Goal: Information Seeking & Learning: Learn about a topic

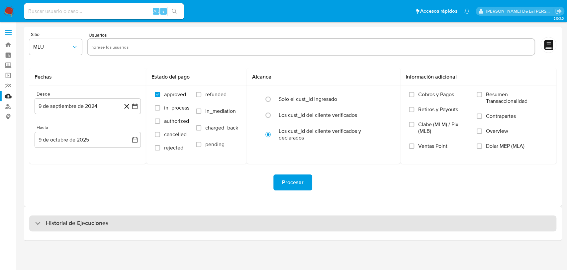
click at [48, 228] on div "Historial de Ejecuciones" at bounding box center [292, 223] width 527 height 16
select select "10"
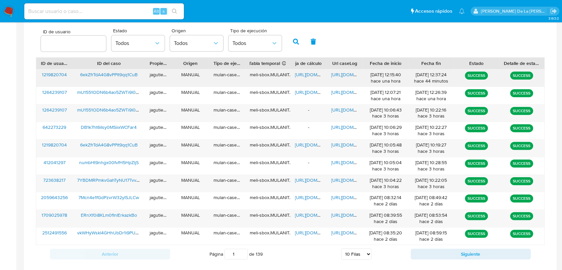
scroll to position [221, 0]
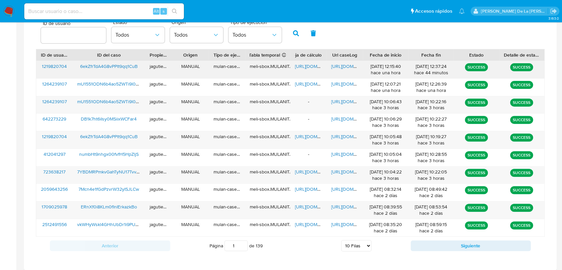
click at [122, 67] on span "6ekZfrTdA4G8vPPlt9qq1CuB" at bounding box center [109, 66] width 58 height 7
click at [8, 10] on img at bounding box center [8, 11] width 11 height 11
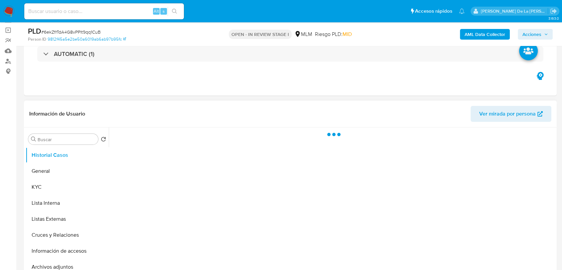
select select "10"
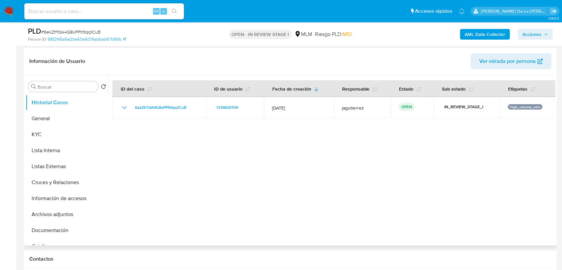
scroll to position [111, 0]
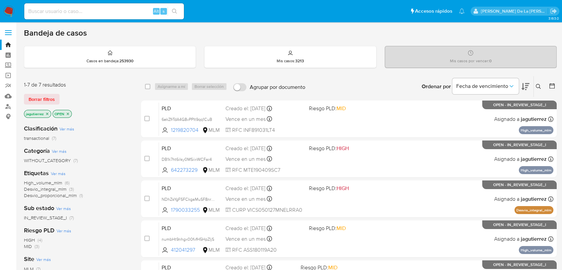
click at [40, 180] on span "High_volume_mlm" at bounding box center [43, 182] width 38 height 7
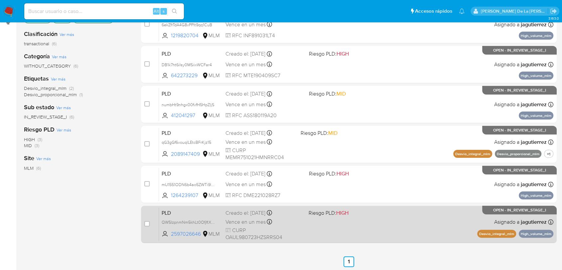
scroll to position [111, 0]
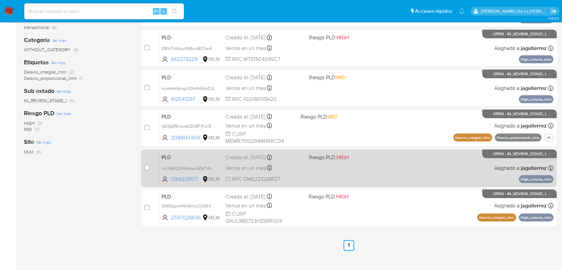
click at [333, 165] on div "PLD mU1551ODN6b4ao5ZWTi9l036 1264239107 MLM Riesgo PLD: HIGH Creado el: [DATE] …" at bounding box center [356, 168] width 394 height 34
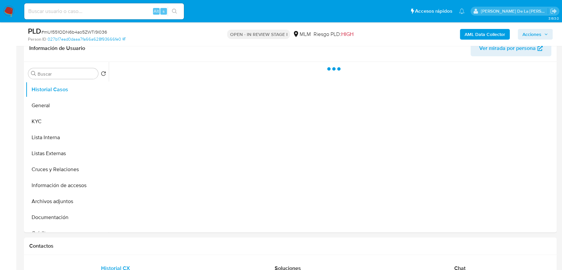
select select "10"
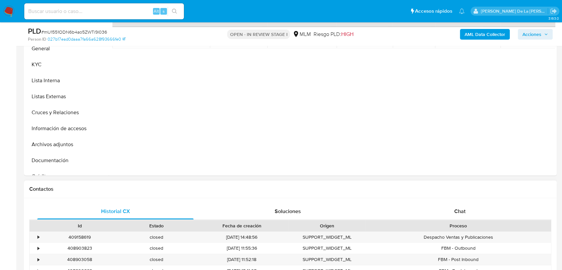
scroll to position [111, 0]
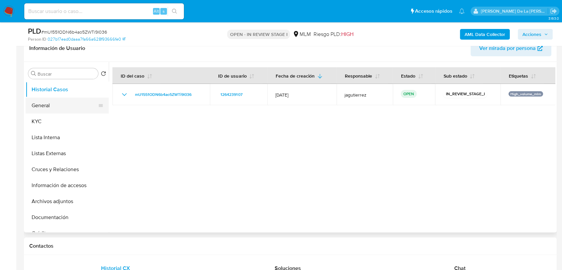
drag, startPoint x: 42, startPoint y: 114, endPoint x: 42, endPoint y: 110, distance: 3.7
click at [42, 114] on button "KYC" at bounding box center [67, 121] width 83 height 16
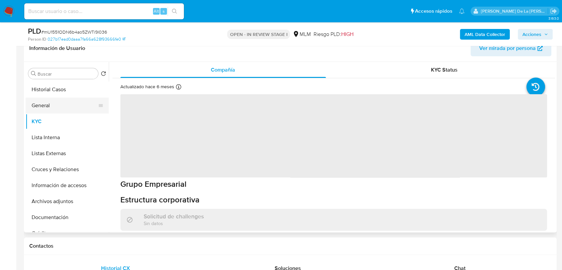
click at [44, 102] on button "General" at bounding box center [65, 105] width 78 height 16
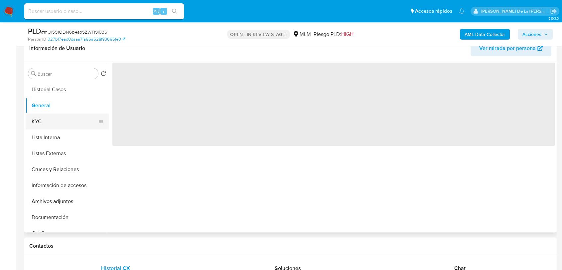
click at [48, 124] on button "KYC" at bounding box center [65, 121] width 78 height 16
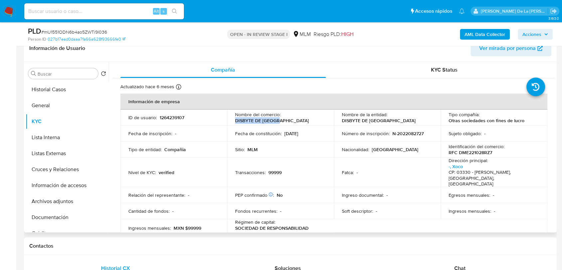
drag, startPoint x: 233, startPoint y: 121, endPoint x: 282, endPoint y: 123, distance: 48.9
click at [282, 123] on td "Nombre del comercio : DISBYTE DE MEXICO" at bounding box center [280, 117] width 107 height 16
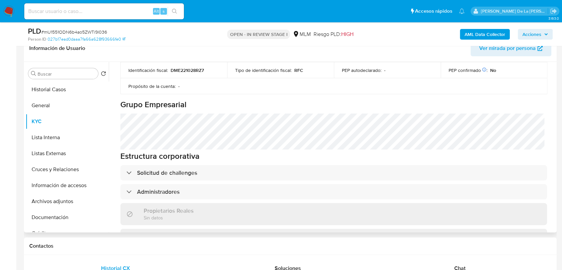
scroll to position [295, 0]
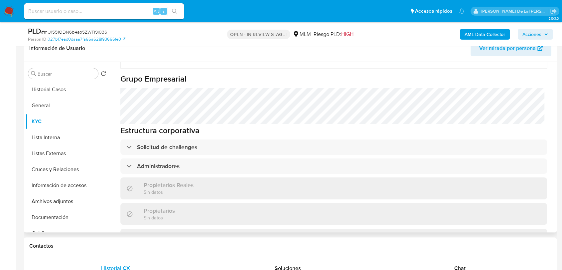
drag, startPoint x: 143, startPoint y: 152, endPoint x: 141, endPoint y: 144, distance: 8.3
click at [143, 162] on h3 "Administradores" at bounding box center [158, 165] width 43 height 7
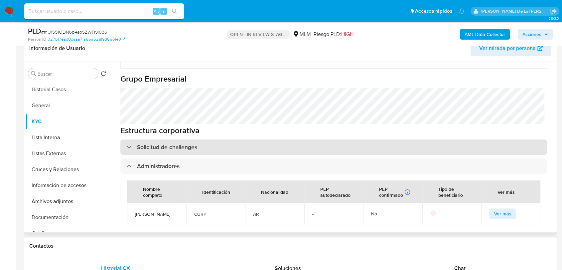
click at [140, 143] on h3 "Solicitud de challenges" at bounding box center [167, 146] width 60 height 7
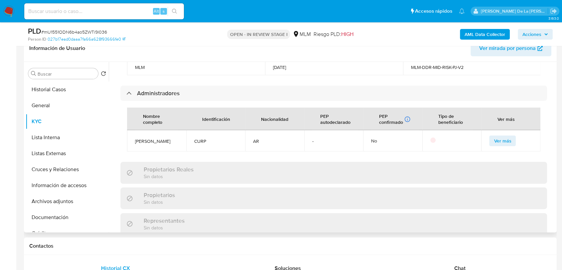
scroll to position [406, 0]
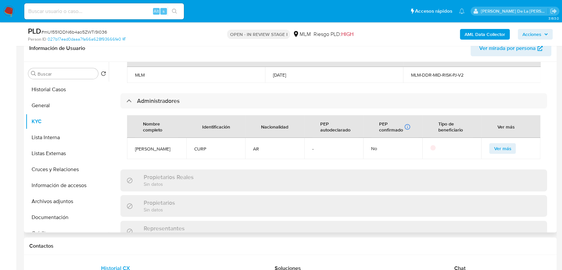
click at [154, 146] on span "MAXIMILIANO RICARDO CANATELLI" at bounding box center [156, 149] width 43 height 6
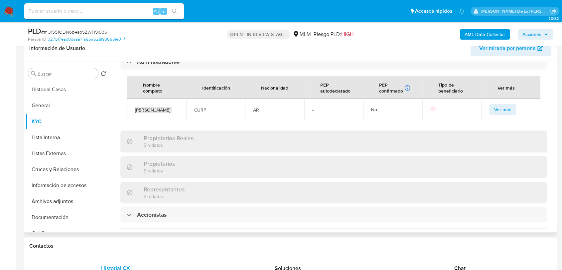
scroll to position [480, 0]
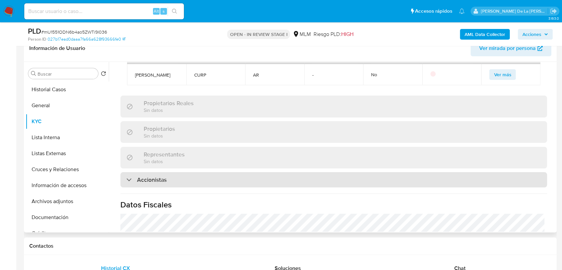
click at [156, 183] on h3 "Accionistas" at bounding box center [152, 179] width 30 height 7
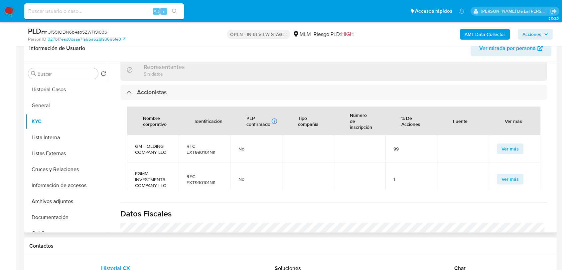
scroll to position [591, 0]
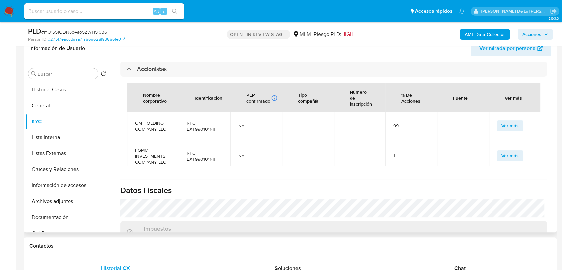
click at [145, 132] on span "GM HOLDING COMPANY LLC" at bounding box center [153, 126] width 36 height 12
click at [148, 159] on span "FGMM INVESTMENTS COMPANY LLC" at bounding box center [153, 156] width 36 height 18
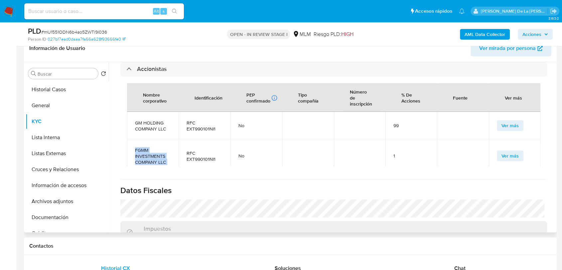
click at [148, 159] on span "FGMM INVESTMENTS COMPANY LLC" at bounding box center [153, 156] width 36 height 18
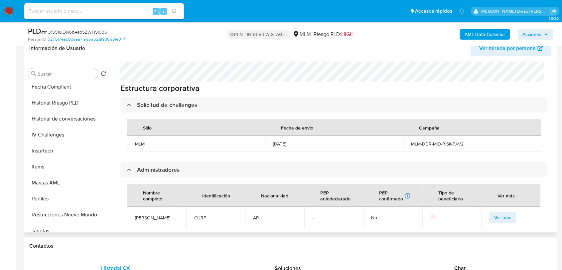
scroll to position [258, 0]
click at [51, 167] on button "Items" at bounding box center [65, 166] width 78 height 16
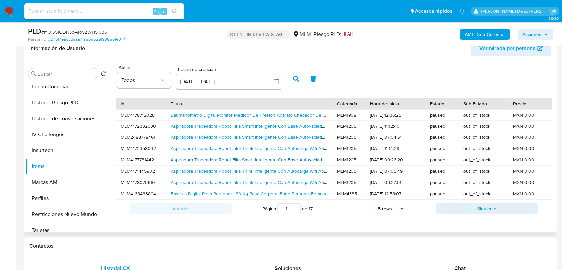
scroll to position [0, 0]
click at [454, 209] on button "Siguiente" at bounding box center [486, 208] width 102 height 11
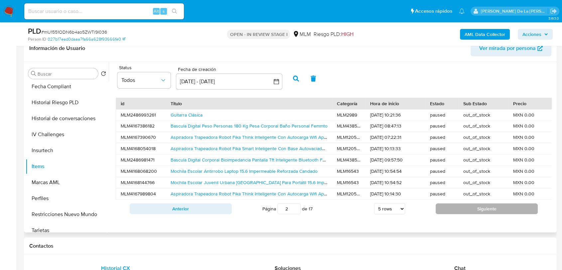
click at [453, 211] on button "Siguiente" at bounding box center [486, 208] width 102 height 11
click at [453, 213] on button "Siguiente" at bounding box center [486, 208] width 102 height 11
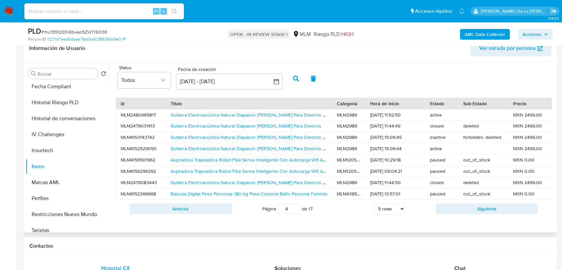
click at [453, 213] on button "Siguiente" at bounding box center [486, 208] width 102 height 11
click at [452, 213] on button "Siguiente" at bounding box center [486, 208] width 102 height 11
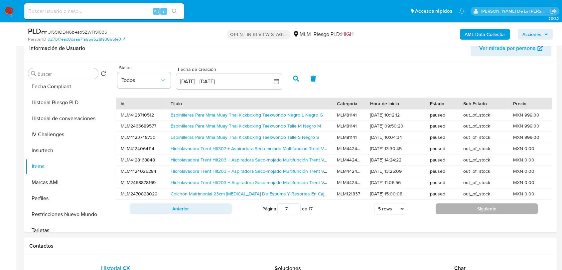
click at [452, 212] on button "Siguiente" at bounding box center [486, 208] width 102 height 11
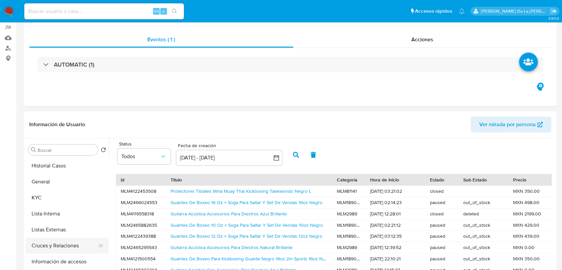
scroll to position [111, 0]
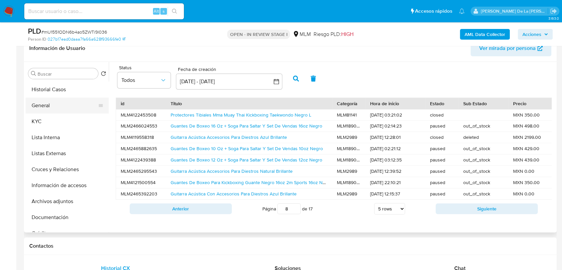
click at [56, 102] on button "General" at bounding box center [65, 105] width 78 height 16
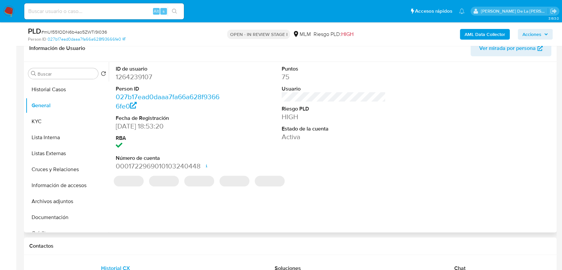
click at [137, 77] on dd "1264239107" at bounding box center [168, 76] width 104 height 9
copy dd "1264239107"
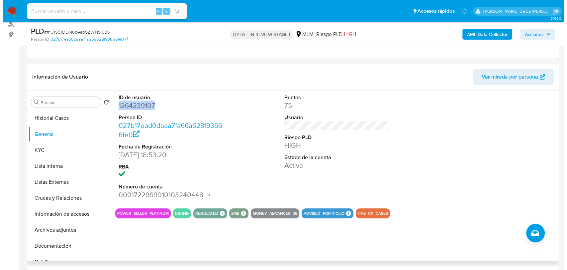
scroll to position [74, 0]
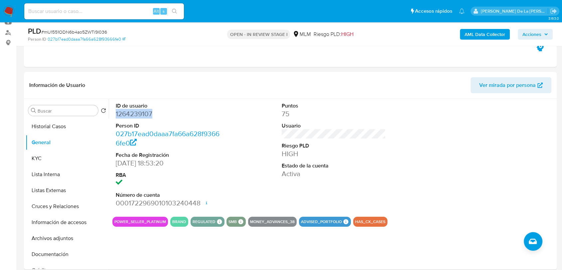
click at [485, 37] on b "AML Data Collector" at bounding box center [484, 34] width 41 height 11
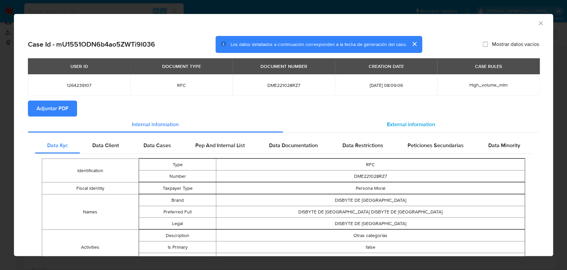
click at [388, 118] on div "External information" at bounding box center [411, 124] width 257 height 16
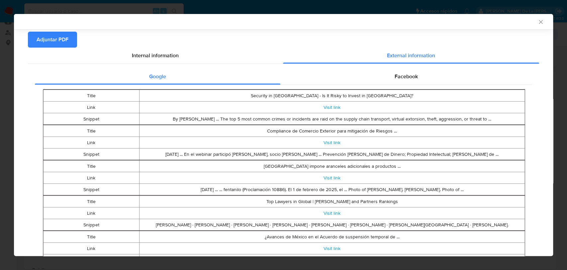
scroll to position [72, 0]
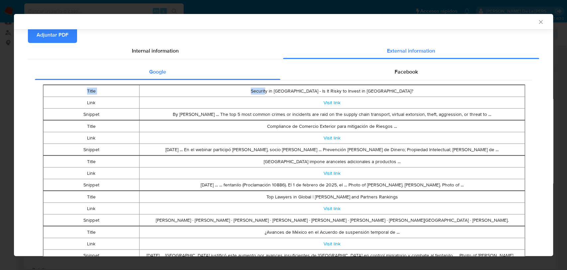
drag, startPoint x: 292, startPoint y: 88, endPoint x: 382, endPoint y: 82, distance: 90.3
click at [382, 82] on div "Title Security in Mexico - Is It Risky to Invest in Mexico? Link Visit link Sni…" at bounding box center [284, 243] width 498 height 327
click at [383, 82] on div "Title Security in Mexico - Is It Risky to Invest in Mexico? Link Visit link Sni…" at bounding box center [284, 243] width 498 height 327
drag, startPoint x: 291, startPoint y: 92, endPoint x: 331, endPoint y: 91, distance: 40.2
click at [331, 91] on td "Security in Mexico - Is It Risky to Invest in Mexico?" at bounding box center [333, 91] width 386 height 12
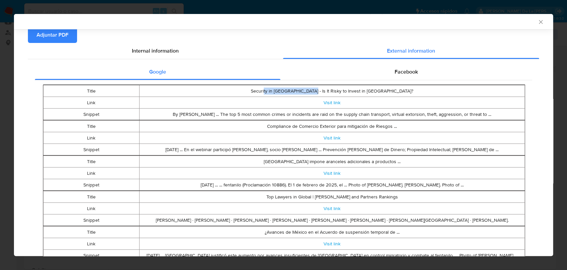
click at [332, 91] on td "Security in Mexico - Is It Risky to Invest in Mexico?" at bounding box center [333, 91] width 386 height 12
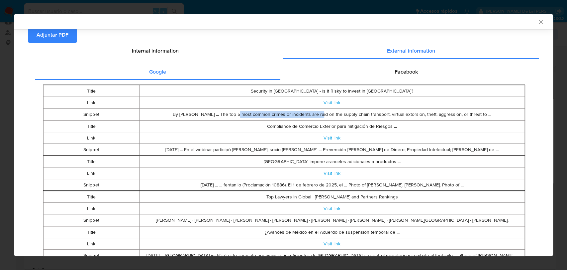
drag, startPoint x: 228, startPoint y: 115, endPoint x: 317, endPoint y: 117, distance: 89.1
click at [313, 118] on td "By Emilio Arteaga Vazquez ... The top 5 most common crimes or incidents are rai…" at bounding box center [333, 114] width 386 height 12
click at [318, 117] on td "By Emilio Arteaga Vazquez ... The top 5 most common crimes or incidents are rai…" at bounding box center [333, 114] width 386 height 12
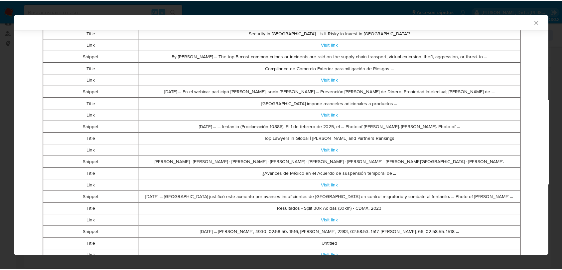
scroll to position [19, 0]
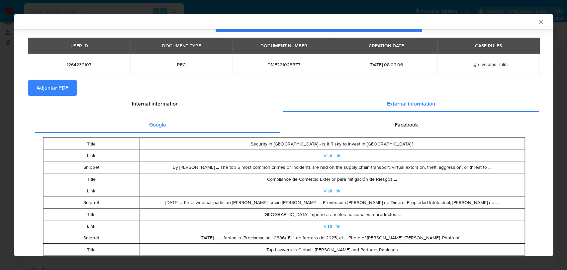
click at [538, 22] on icon "Cerrar ventana" at bounding box center [541, 22] width 7 height 7
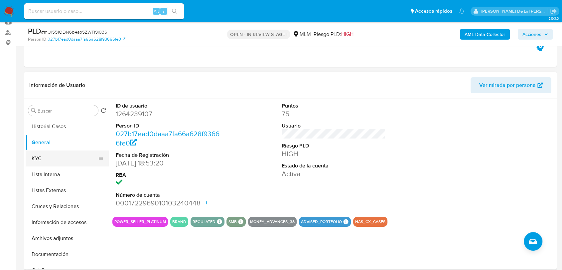
drag, startPoint x: 68, startPoint y: 147, endPoint x: 61, endPoint y: 151, distance: 7.7
click at [68, 147] on button "General" at bounding box center [67, 142] width 83 height 16
click at [45, 161] on button "KYC" at bounding box center [65, 158] width 78 height 16
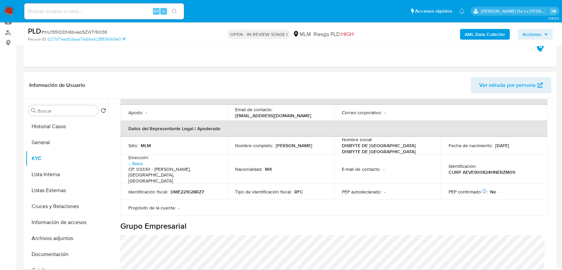
scroll to position [184, 0]
drag, startPoint x: 288, startPoint y: 139, endPoint x: 228, endPoint y: 142, distance: 59.9
click at [228, 142] on td "Nombre completo : Emilio Arteaga Vazquez" at bounding box center [280, 146] width 107 height 18
drag, startPoint x: 231, startPoint y: 143, endPoint x: 285, endPoint y: 145, distance: 53.9
click at [285, 145] on td "Nombre completo : Emilio Arteaga Vazquez" at bounding box center [280, 146] width 107 height 18
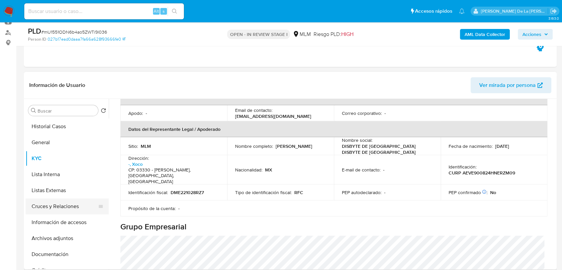
click at [62, 210] on button "Cruces y Relaciones" at bounding box center [65, 206] width 78 height 16
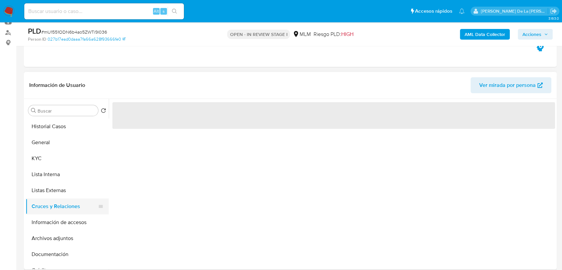
scroll to position [0, 0]
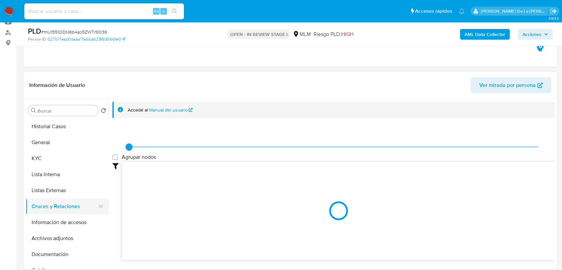
click at [50, 221] on button "Información de accesos" at bounding box center [67, 222] width 83 height 16
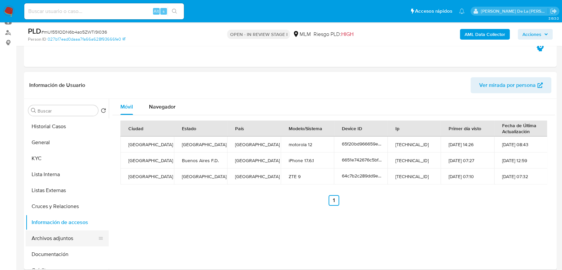
click at [63, 241] on button "Archivos adjuntos" at bounding box center [65, 238] width 78 height 16
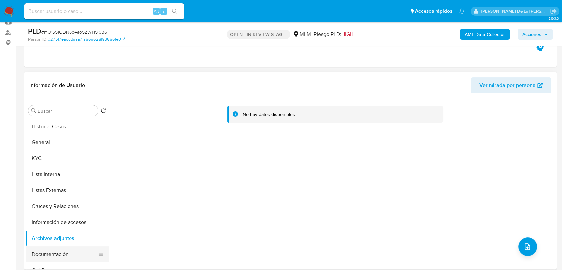
click at [57, 249] on button "Documentación" at bounding box center [65, 254] width 78 height 16
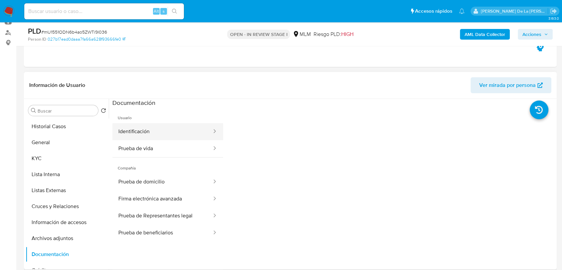
click at [165, 129] on button "Identificación" at bounding box center [162, 131] width 100 height 17
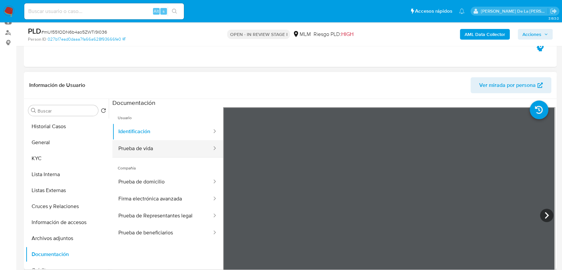
click at [148, 150] on button "Prueba de vida" at bounding box center [162, 148] width 100 height 17
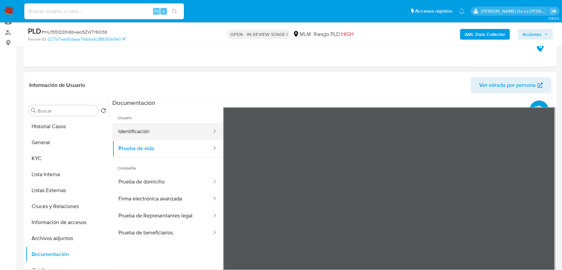
click at [145, 128] on button "Identificación" at bounding box center [162, 131] width 100 height 17
click at [541, 211] on icon at bounding box center [546, 214] width 13 height 13
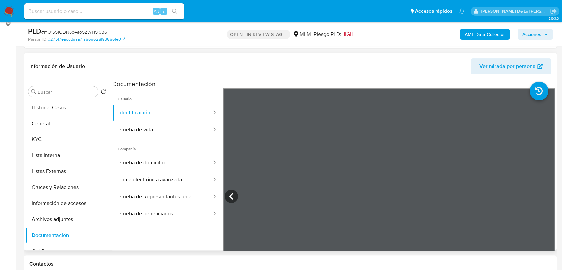
scroll to position [111, 0]
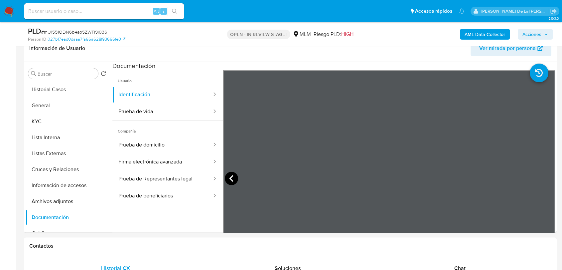
click at [235, 175] on icon at bounding box center [231, 178] width 13 height 13
click at [170, 109] on button "Prueba de vida" at bounding box center [162, 111] width 100 height 17
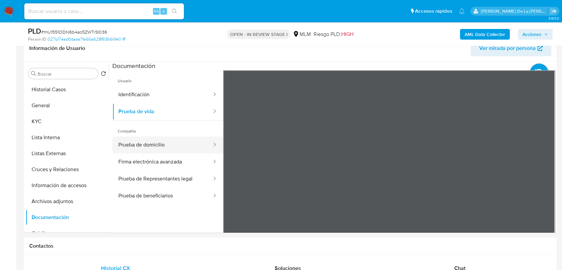
click at [174, 145] on button "Prueba de domicilio" at bounding box center [162, 144] width 100 height 17
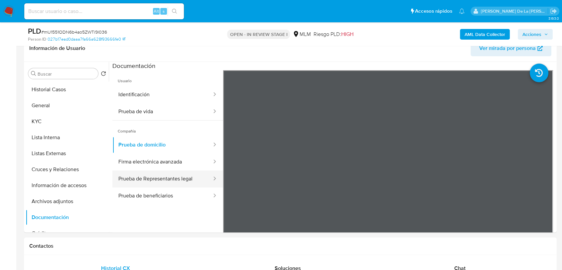
click at [182, 171] on button "Prueba de Representantes legal" at bounding box center [162, 178] width 100 height 17
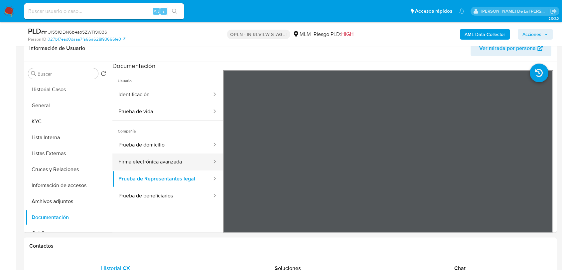
click at [192, 159] on button "Firma electrónica avanzada" at bounding box center [162, 161] width 100 height 17
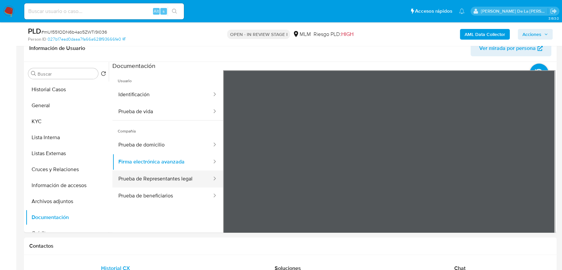
click at [170, 171] on button "Prueba de Representantes legal" at bounding box center [162, 178] width 100 height 17
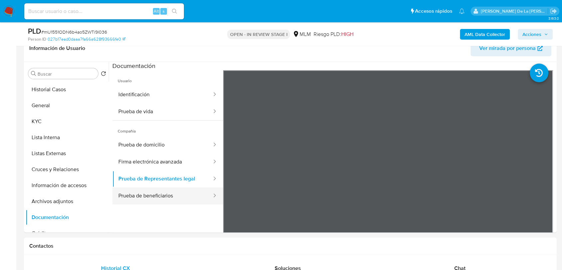
click at [170, 195] on button "Prueba de beneficiarios" at bounding box center [162, 195] width 100 height 17
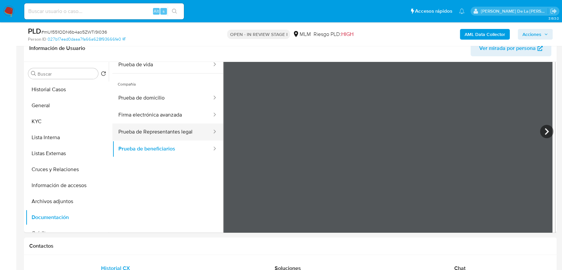
scroll to position [58, 0]
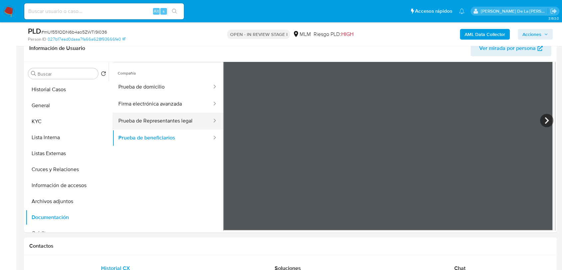
click at [126, 121] on button "Prueba de Representantes legal" at bounding box center [162, 120] width 100 height 17
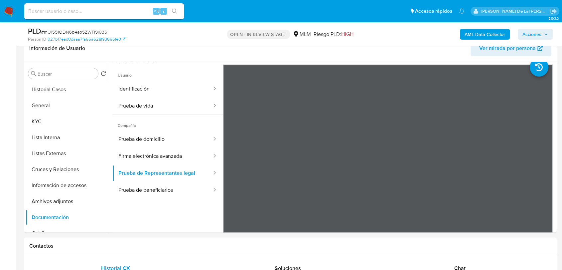
scroll to position [0, 0]
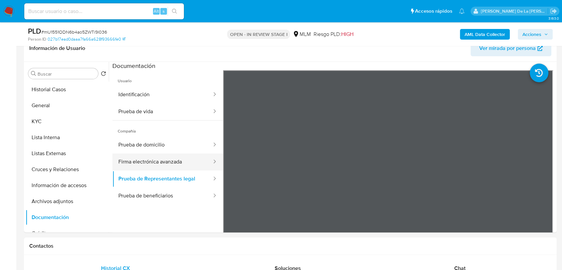
click at [159, 166] on button "Firma electrónica avanzada" at bounding box center [162, 161] width 100 height 17
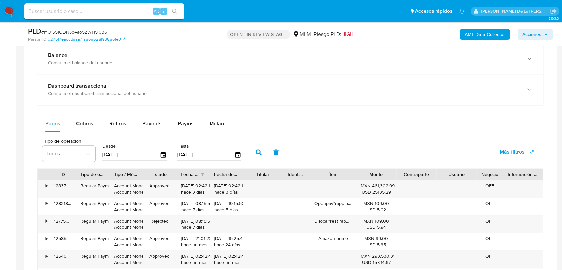
scroll to position [406, 0]
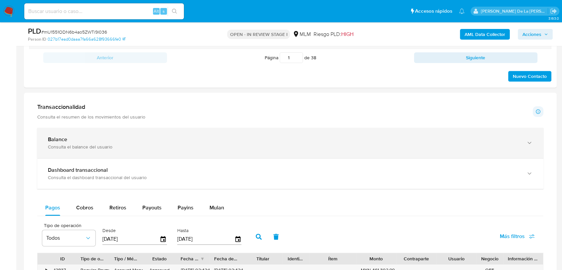
click at [115, 139] on div "Balance" at bounding box center [283, 139] width 471 height 7
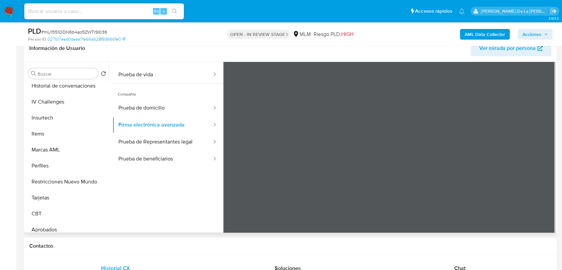
scroll to position [329, 0]
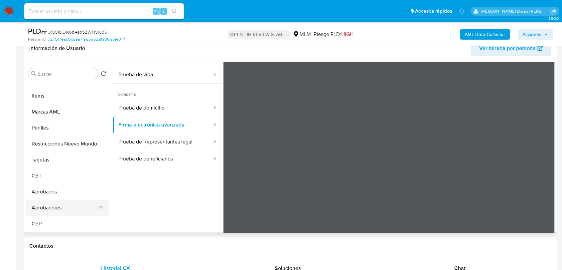
click at [65, 204] on button "Aprobadores" at bounding box center [65, 207] width 78 height 16
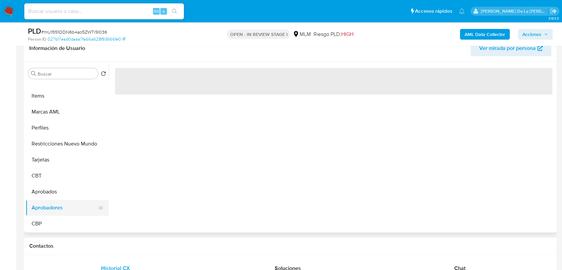
scroll to position [0, 0]
click at [66, 189] on button "Aprobados" at bounding box center [65, 191] width 78 height 16
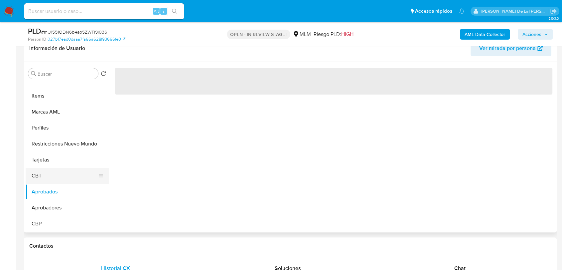
click at [63, 175] on button "CBT" at bounding box center [65, 176] width 78 height 16
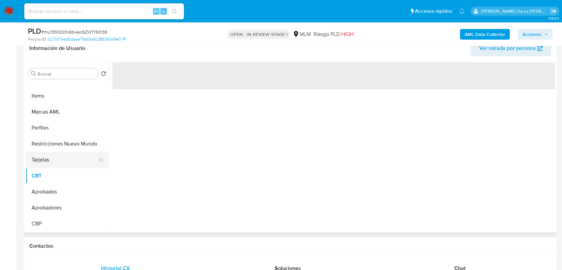
click at [63, 156] on button "Tarjetas" at bounding box center [65, 160] width 78 height 16
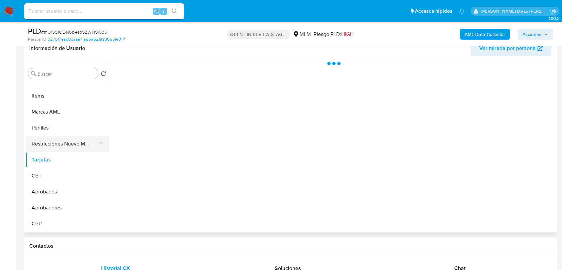
click at [64, 146] on button "Restricciones Nuevo Mundo" at bounding box center [65, 144] width 78 height 16
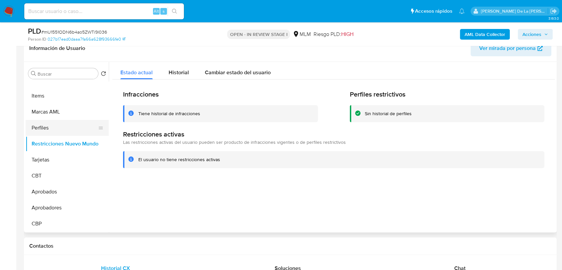
click at [69, 128] on button "Perfiles" at bounding box center [65, 128] width 78 height 16
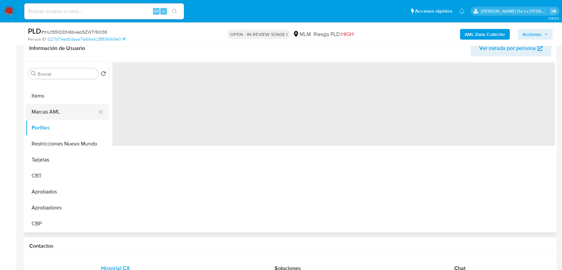
click at [70, 111] on button "Marcas AML" at bounding box center [65, 112] width 78 height 16
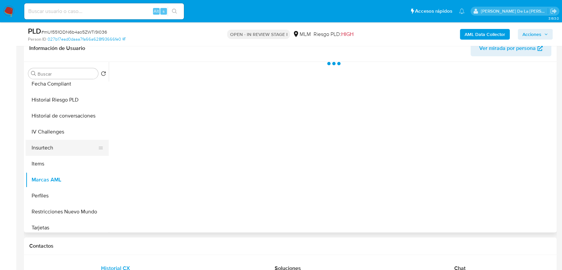
scroll to position [255, 0]
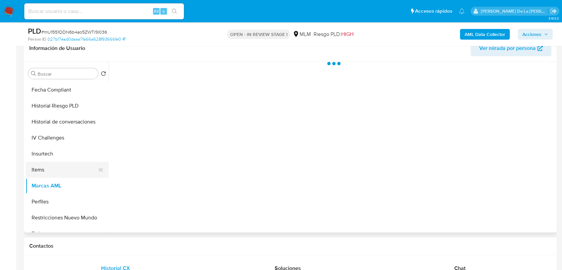
click at [58, 167] on button "Items" at bounding box center [65, 170] width 78 height 16
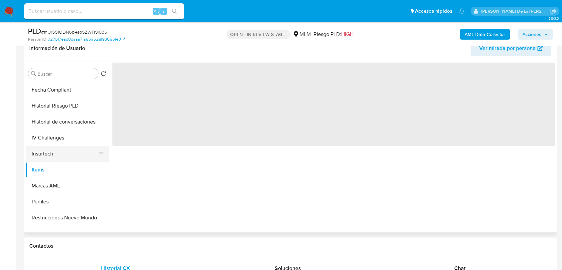
click at [67, 153] on button "Insurtech" at bounding box center [65, 154] width 78 height 16
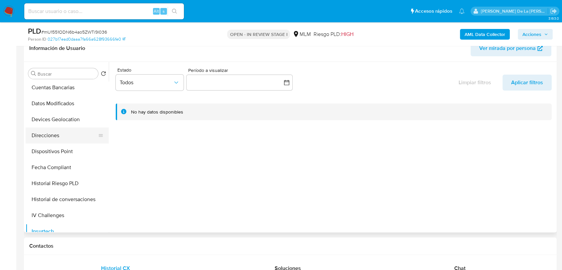
scroll to position [181, 0]
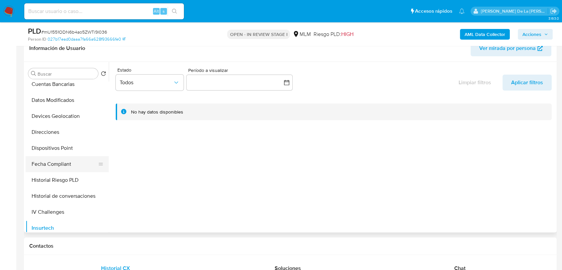
click at [70, 160] on button "Fecha Compliant" at bounding box center [65, 164] width 78 height 16
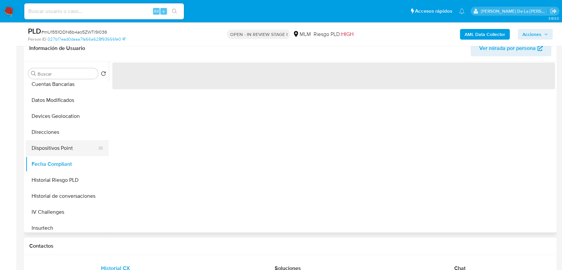
click at [70, 147] on button "Dispositivos Point" at bounding box center [65, 148] width 78 height 16
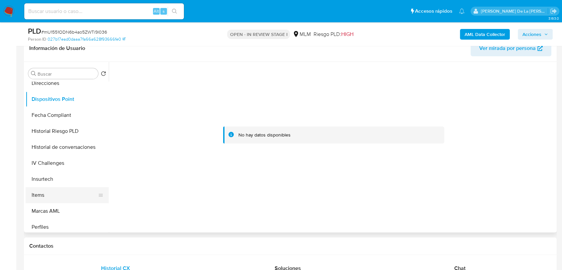
scroll to position [218, 0]
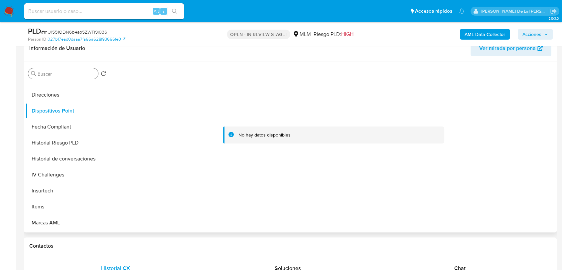
click at [63, 71] on input "Buscar" at bounding box center [67, 74] width 58 height 6
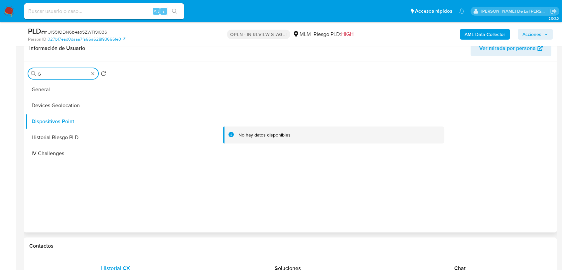
scroll to position [0, 0]
type input "G"
type input "IN"
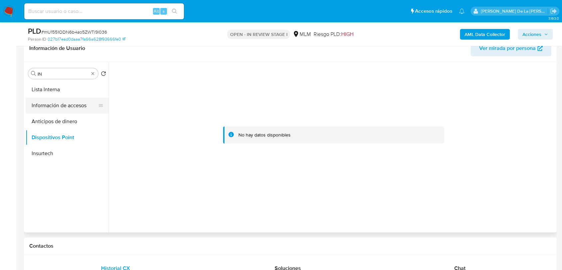
click at [64, 99] on button "Información de accesos" at bounding box center [65, 105] width 78 height 16
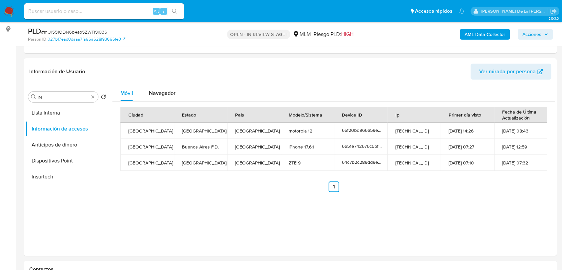
scroll to position [90, 0]
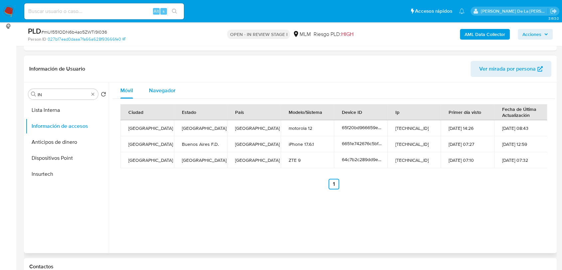
click at [163, 86] on span "Navegador" at bounding box center [162, 90] width 27 height 8
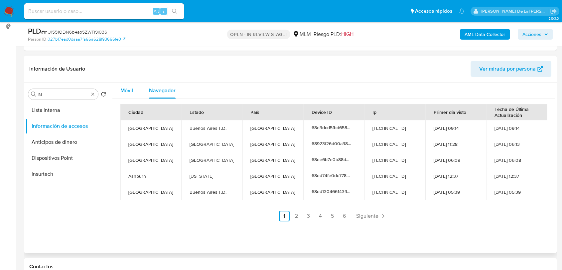
click at [120, 86] on span "Móvil" at bounding box center [126, 90] width 13 height 8
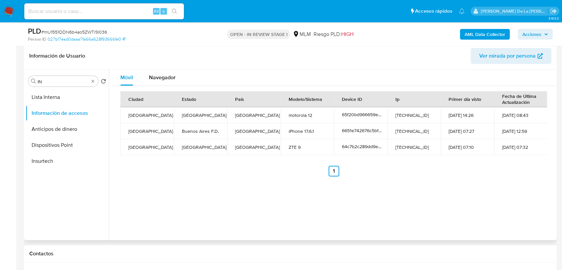
scroll to position [101, 0]
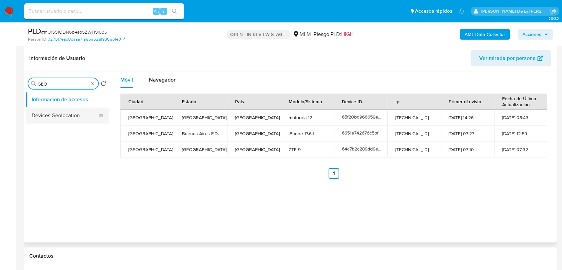
type input "GEO"
click at [57, 109] on button "Devices Geolocation" at bounding box center [65, 115] width 78 height 16
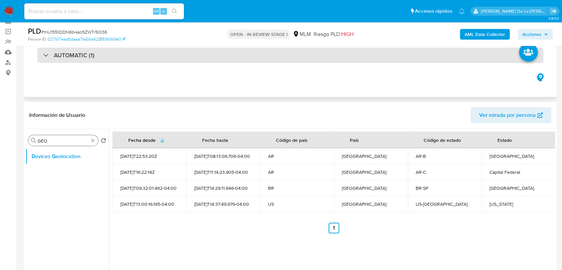
scroll to position [45, 0]
